Goal: Transaction & Acquisition: Download file/media

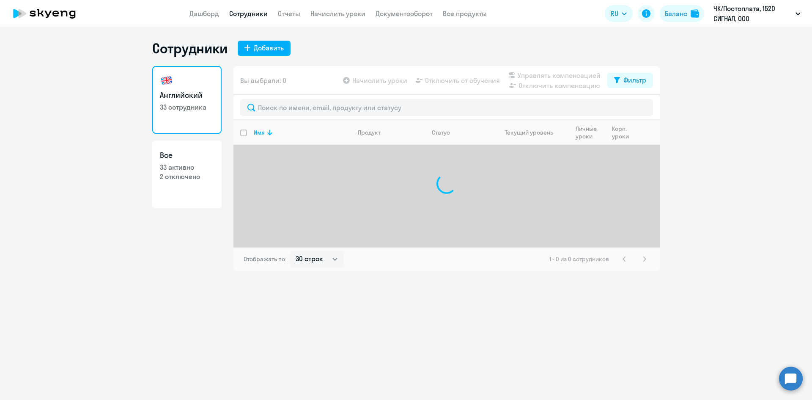
select select "30"
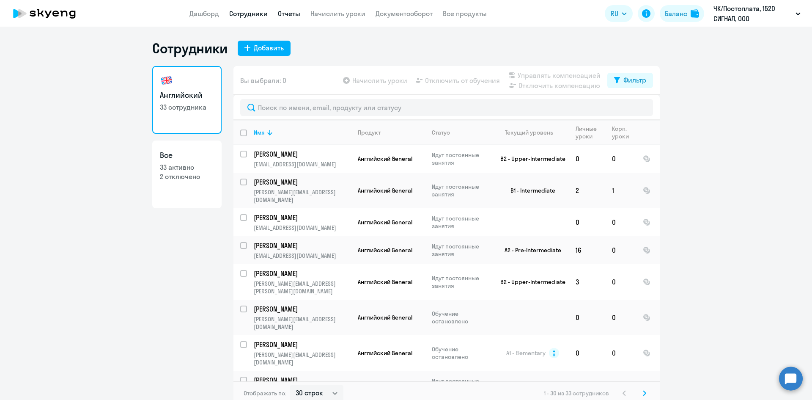
click at [297, 14] on link "Отчеты" at bounding box center [289, 13] width 22 height 8
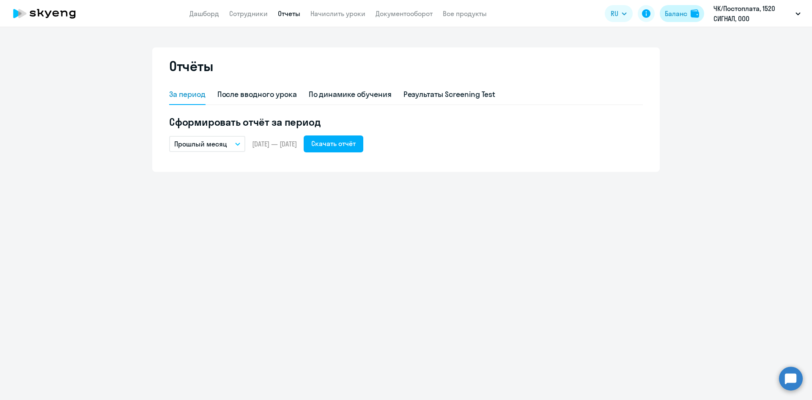
click at [671, 15] on div "Баланс" at bounding box center [676, 13] width 22 height 10
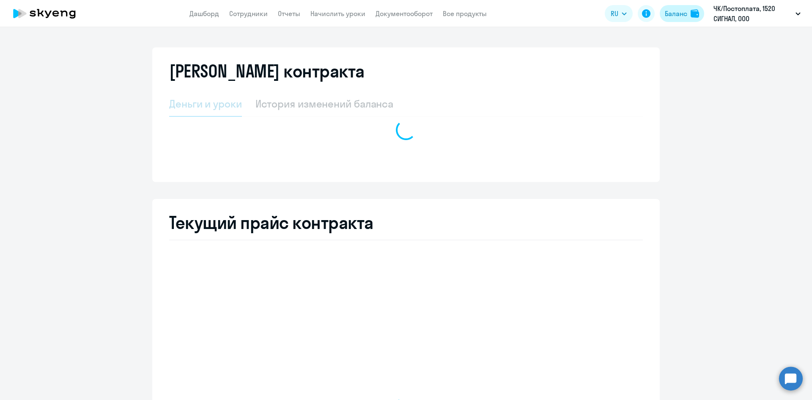
select select "english_adult_not_native_speaker"
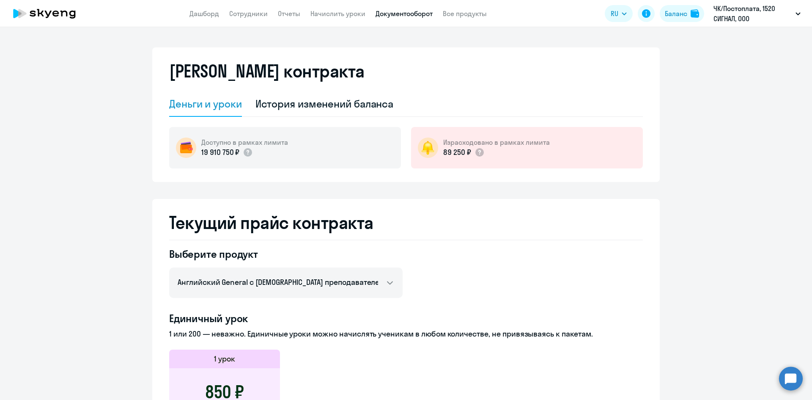
click at [393, 16] on link "Документооборот" at bounding box center [403, 13] width 57 height 8
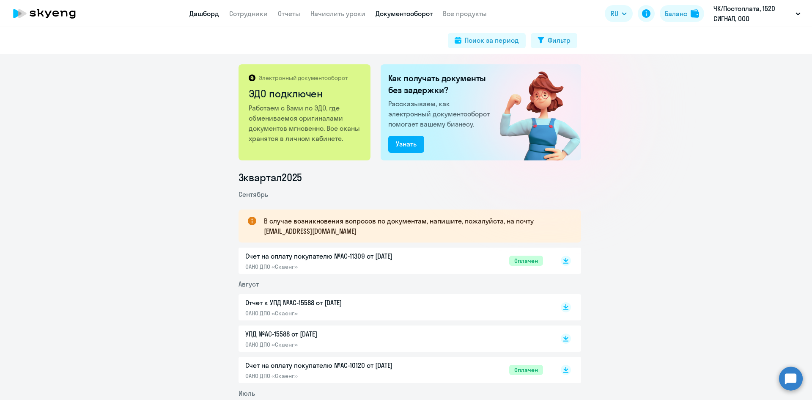
click at [209, 15] on link "Дашборд" at bounding box center [204, 13] width 30 height 8
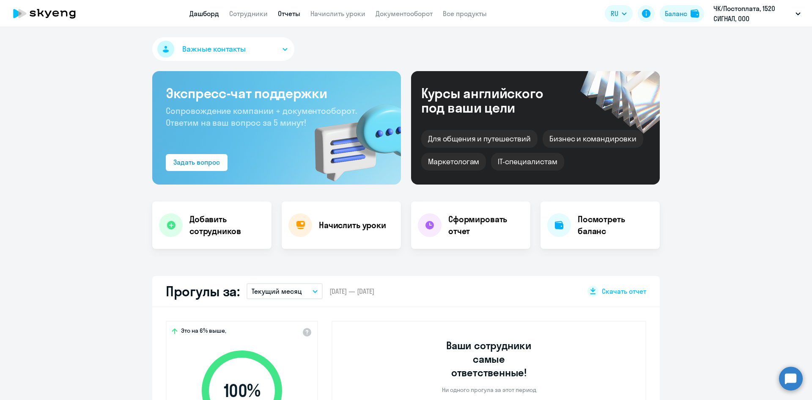
click at [289, 14] on link "Отчеты" at bounding box center [289, 13] width 22 height 8
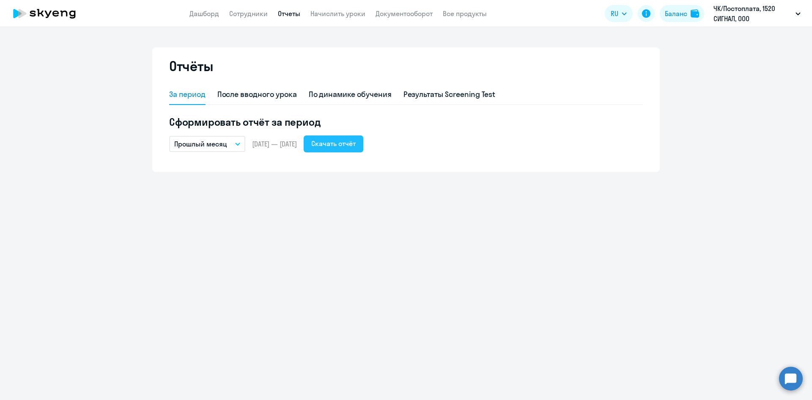
click at [356, 143] on div "Скачать отчёт" at bounding box center [333, 143] width 44 height 10
